Goal: Task Accomplishment & Management: Manage account settings

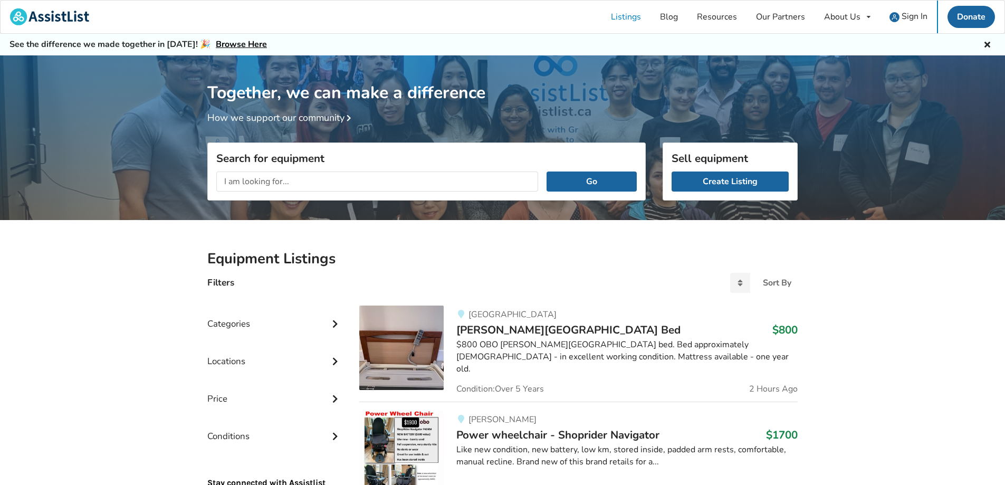
scroll to position [2, 0]
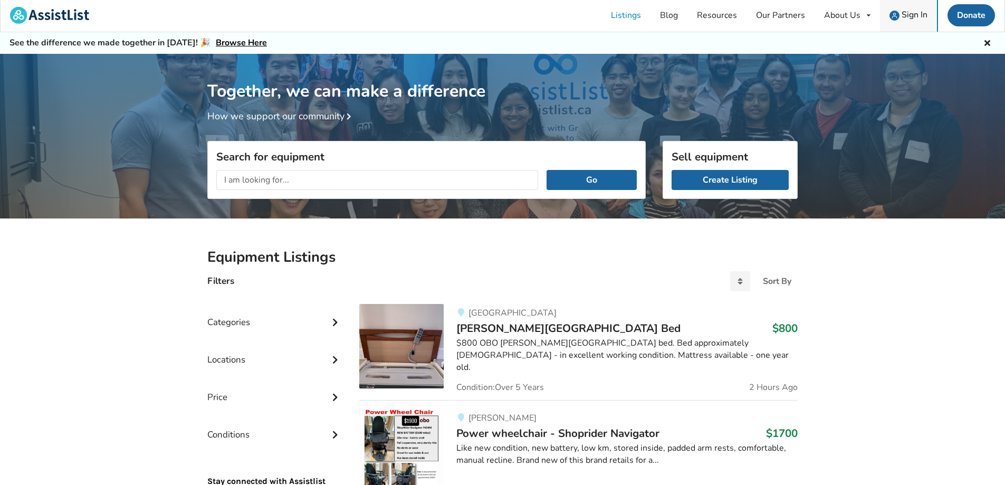
click at [917, 18] on span "Sign In" at bounding box center [915, 15] width 26 height 12
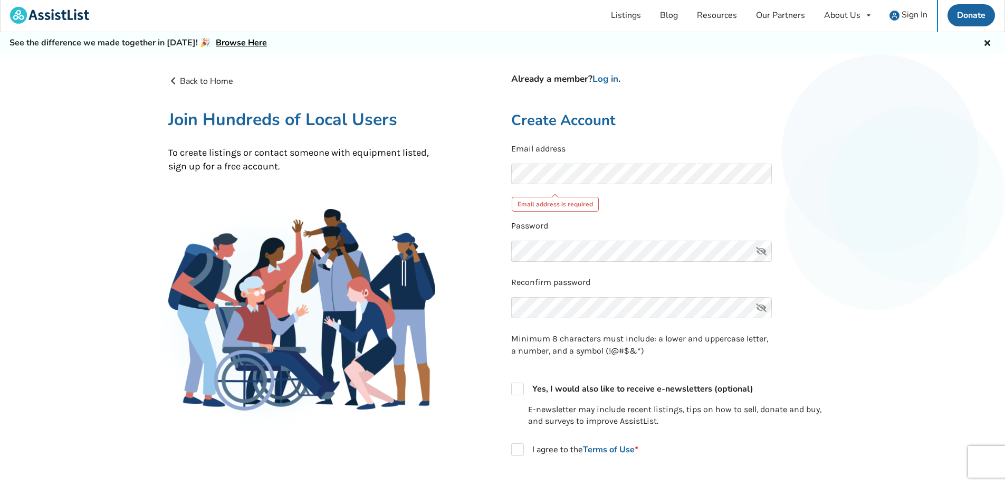
click at [818, 197] on div "Email address Email address is required" at bounding box center [674, 177] width 326 height 69
click at [614, 80] on link "Log in" at bounding box center [606, 79] width 26 height 12
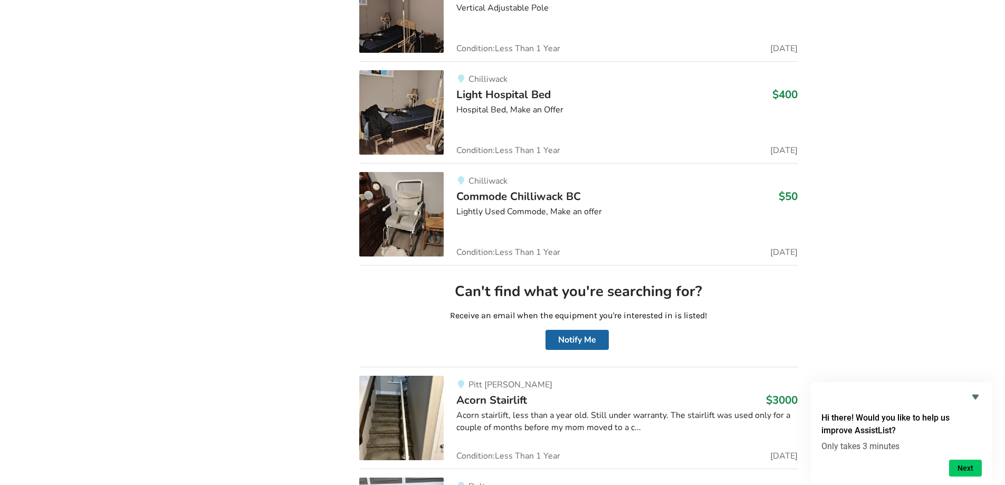
scroll to position [2582, 0]
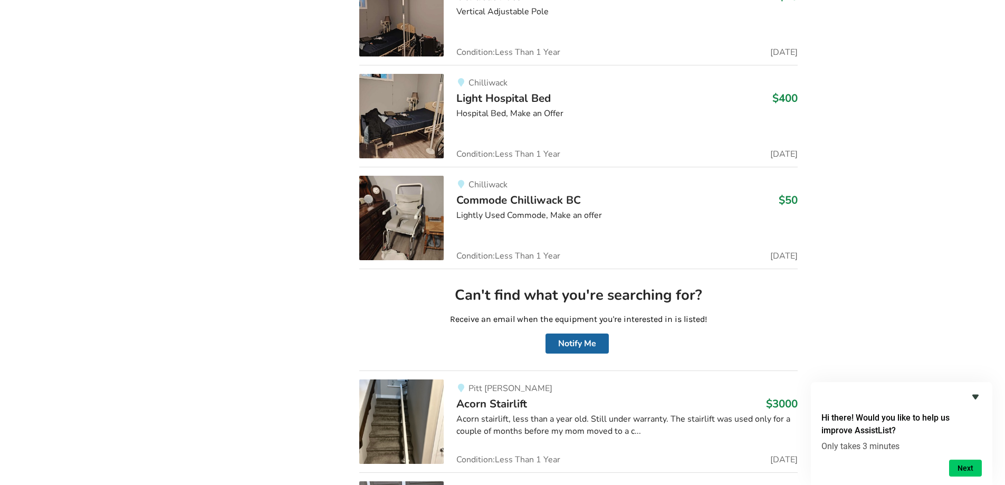
click at [975, 396] on icon "Hide survey" at bounding box center [976, 397] width 6 height 5
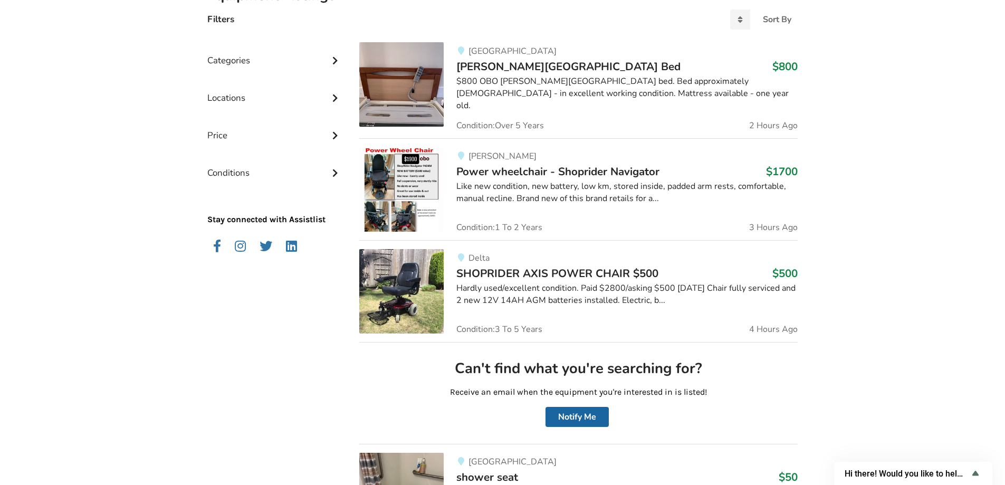
scroll to position [0, 0]
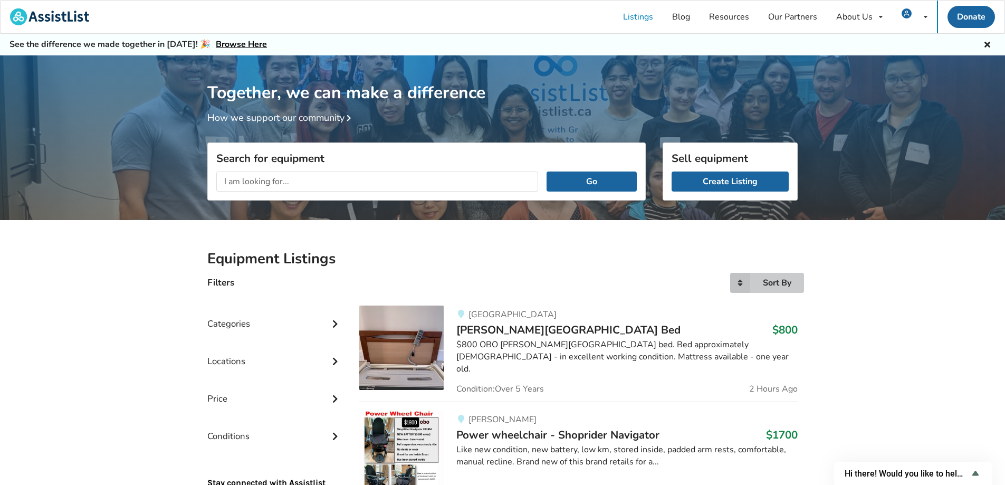
click at [777, 280] on div "Sort By" at bounding box center [777, 283] width 29 height 8
click at [784, 308] on div "Most recent" at bounding box center [760, 305] width 84 height 21
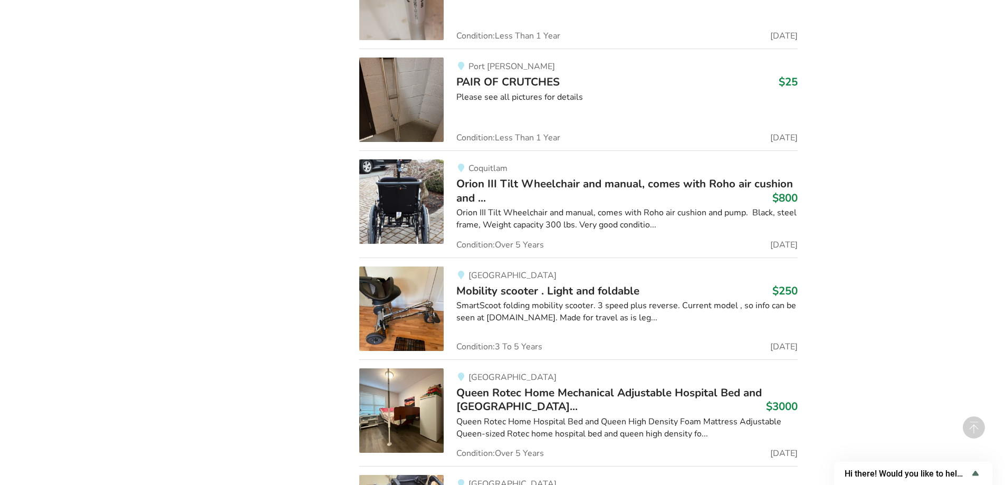
scroll to position [26979, 0]
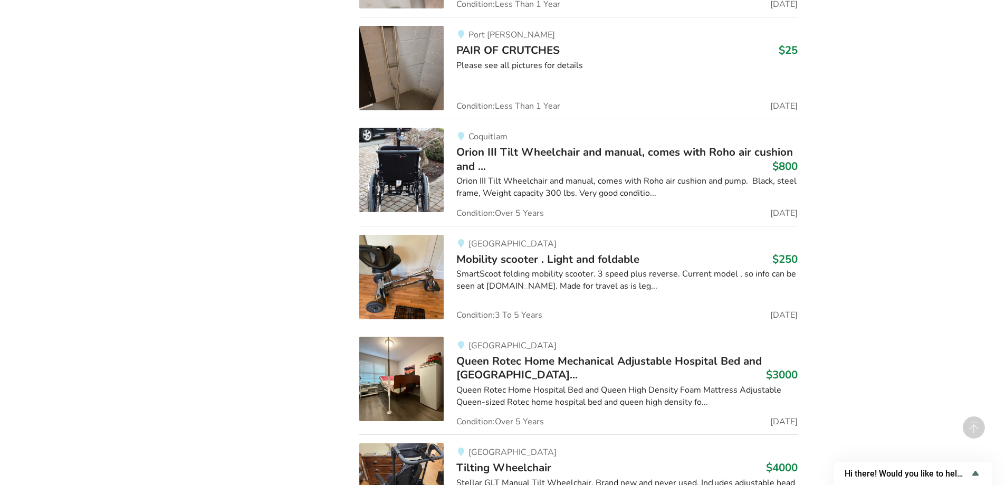
click at [550, 460] on span "Tilting Wheelchair" at bounding box center [504, 467] width 95 height 15
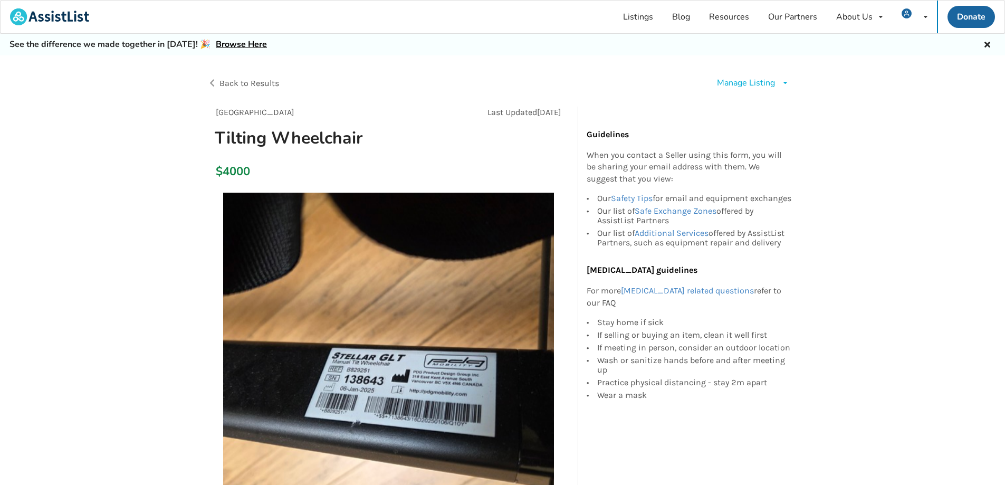
click at [736, 81] on div "Manage Listing" at bounding box center [746, 83] width 58 height 12
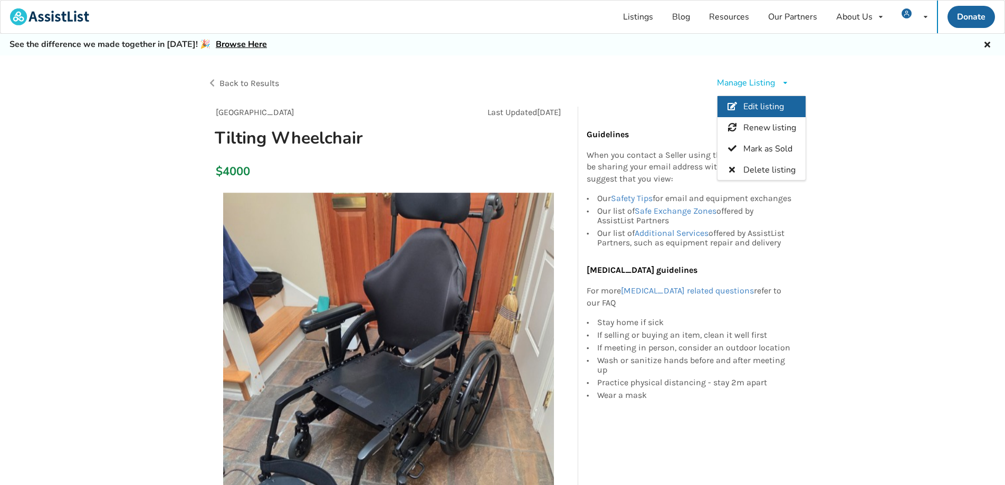
click at [741, 100] on link "Edit listing" at bounding box center [762, 106] width 88 height 21
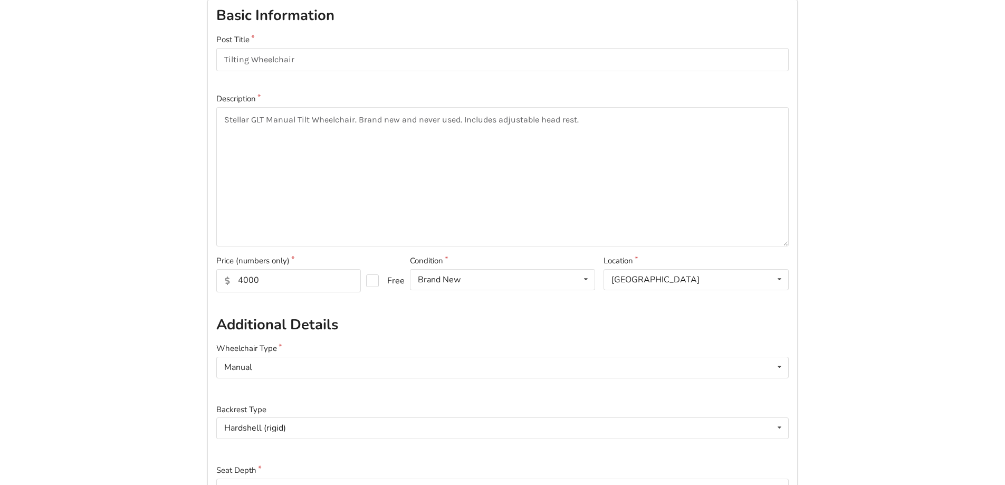
scroll to position [149, 0]
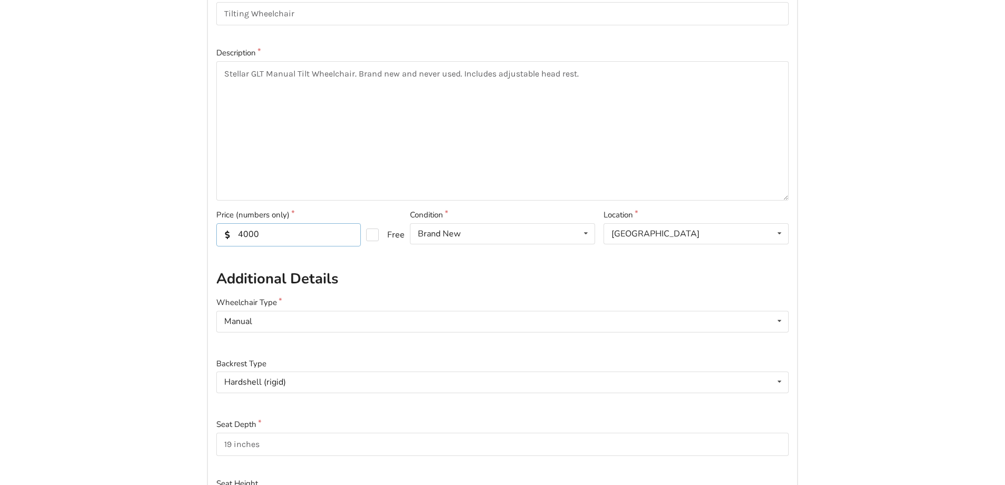
click at [242, 235] on input "4000" at bounding box center [288, 234] width 145 height 23
click at [239, 234] on input "4000" at bounding box center [288, 234] width 145 height 23
click at [242, 234] on input "1000" at bounding box center [288, 234] width 145 height 23
type input "1900"
click at [467, 278] on h2 "Additional Details" at bounding box center [502, 279] width 573 height 18
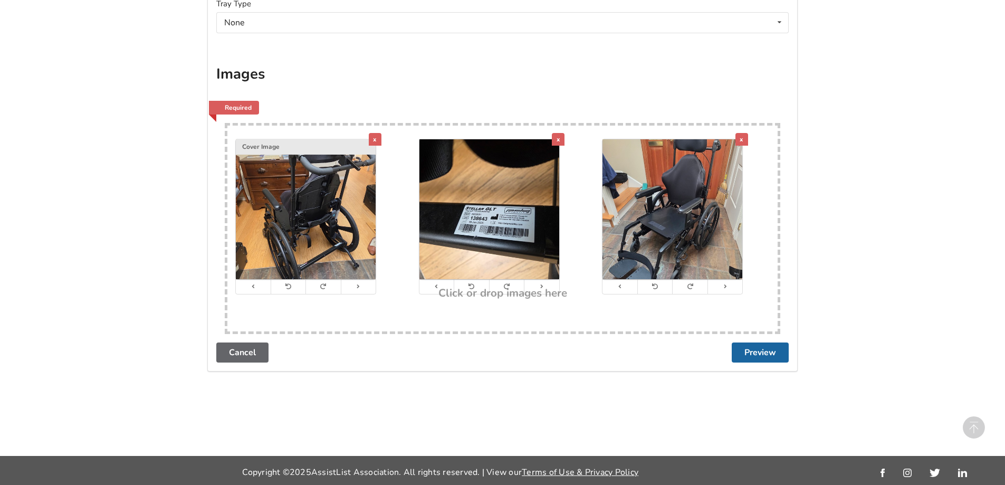
scroll to position [1900, 0]
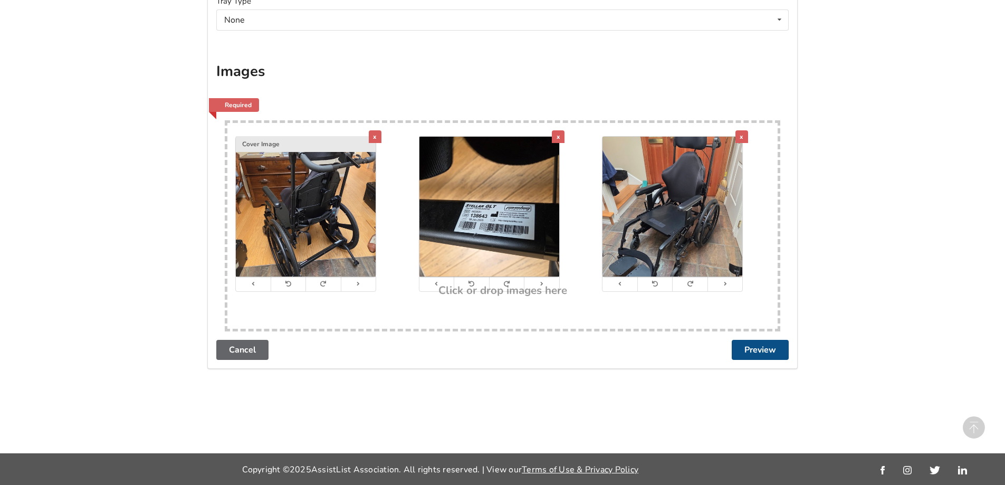
click at [766, 353] on button "Preview" at bounding box center [760, 350] width 57 height 20
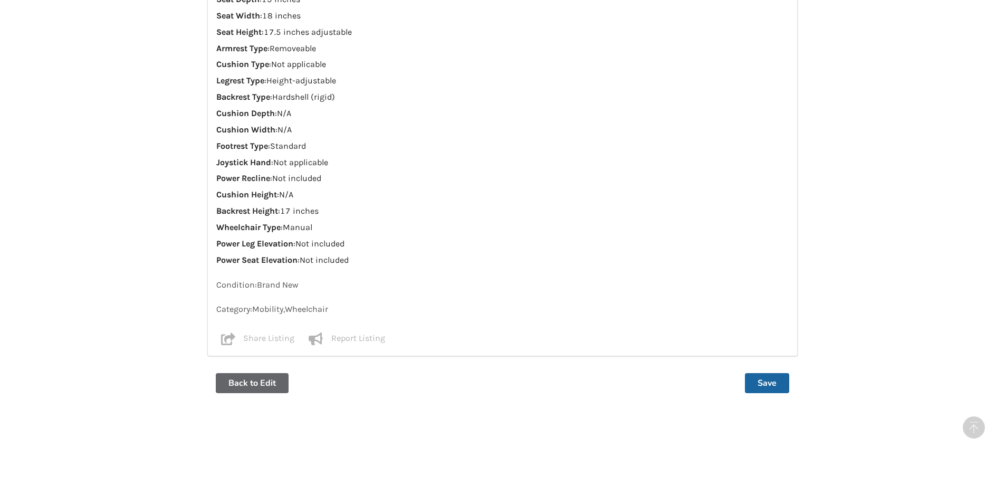
scroll to position [1011, 0]
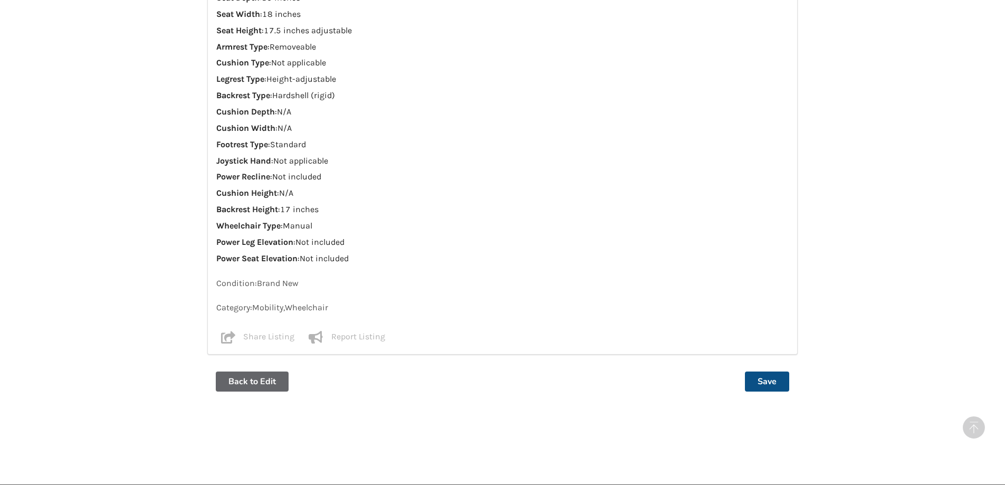
click at [759, 383] on button "Save" at bounding box center [767, 382] width 44 height 20
